Goal: Find specific page/section: Find specific page/section

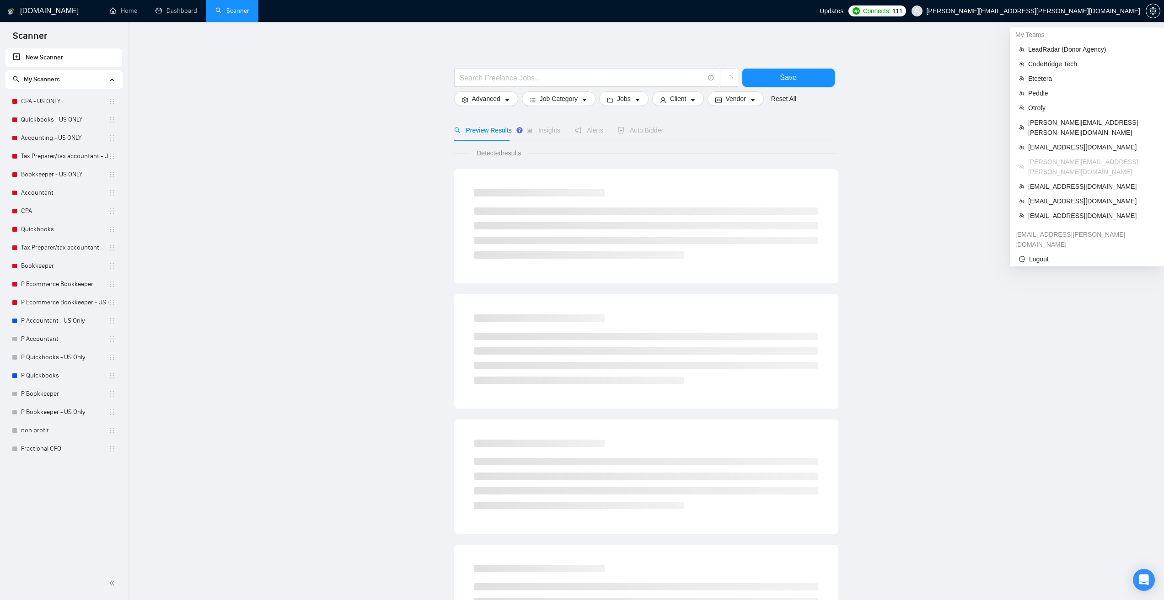
click at [1070, 17] on span "[PERSON_NAME][EMAIL_ADDRESS][PERSON_NAME][DOMAIN_NAME]" at bounding box center [1026, 10] width 240 height 29
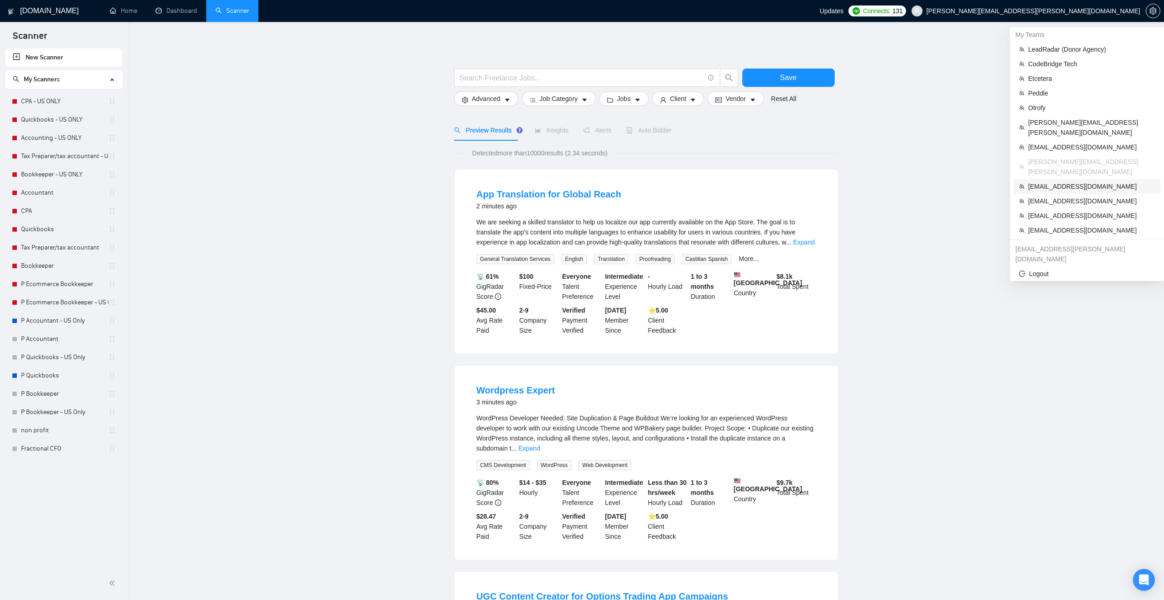
click at [1051, 182] on span "zain@byteit.com" at bounding box center [1091, 187] width 127 height 10
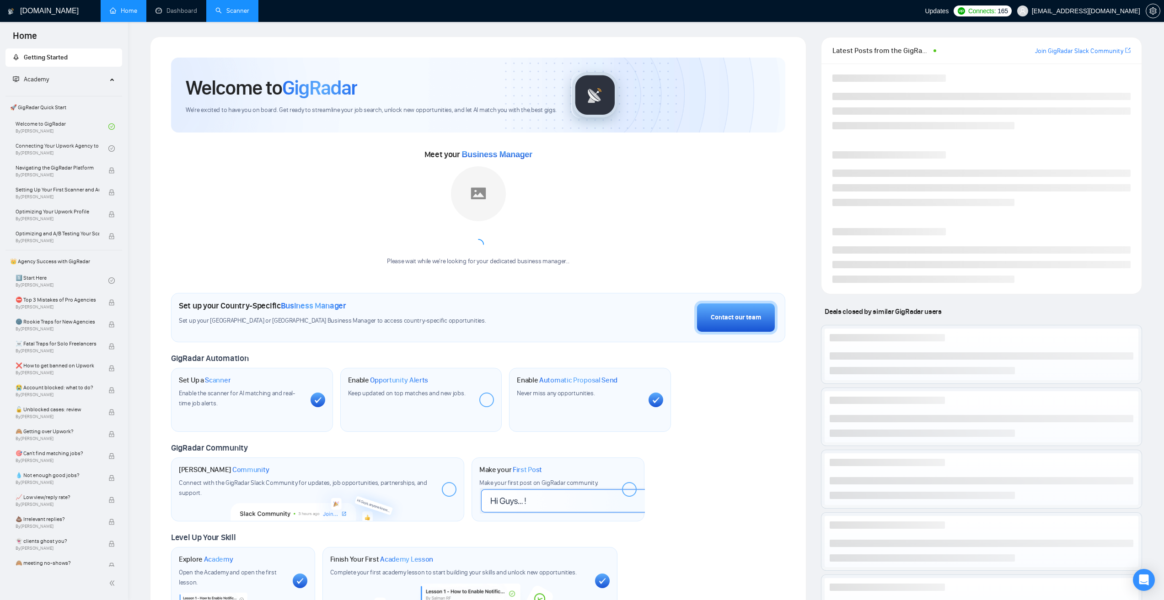
click at [234, 8] on link "Scanner" at bounding box center [232, 11] width 34 height 8
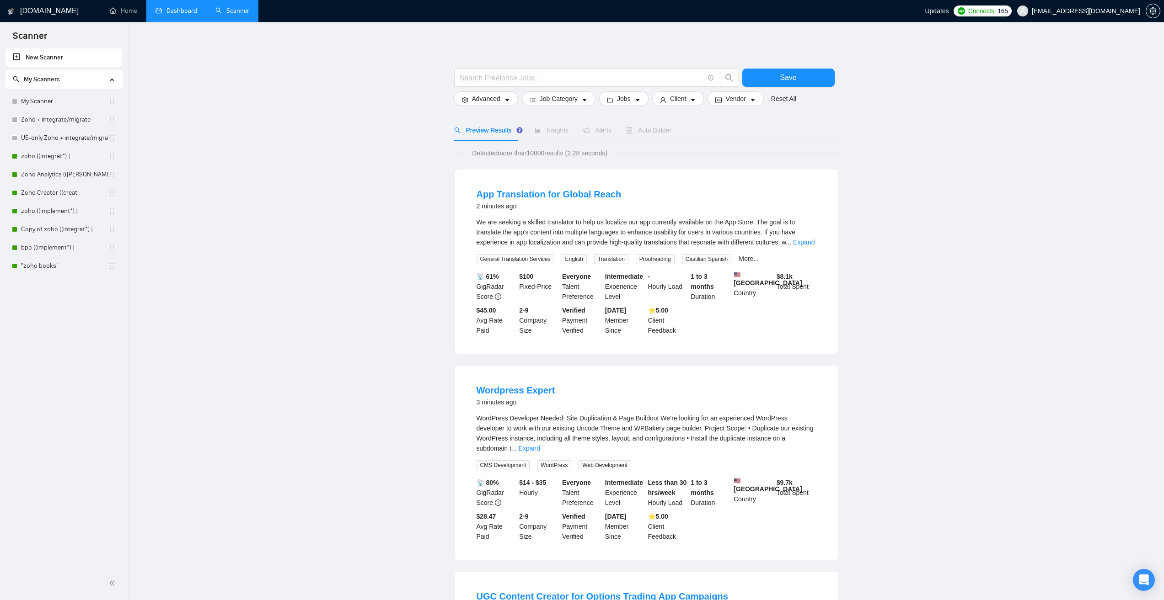
click at [178, 14] on link "Dashboard" at bounding box center [176, 11] width 42 height 8
